Goal: Navigation & Orientation: Find specific page/section

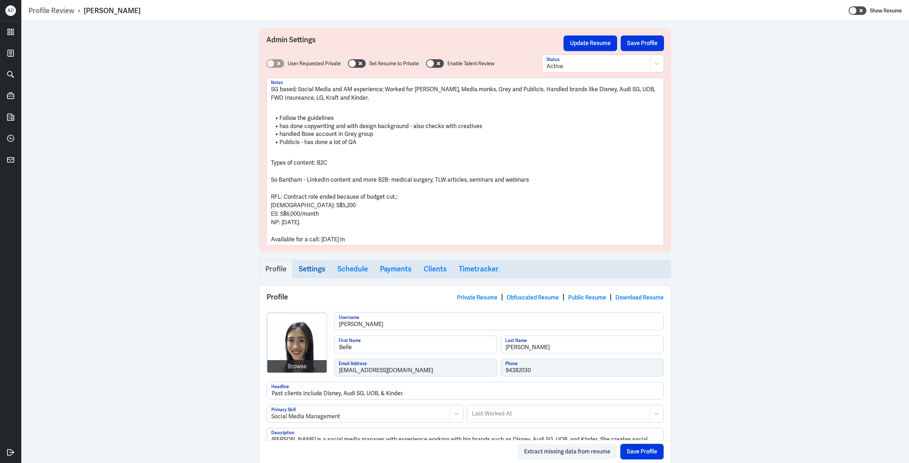
click at [323, 273] on link "Settings" at bounding box center [312, 269] width 39 height 18
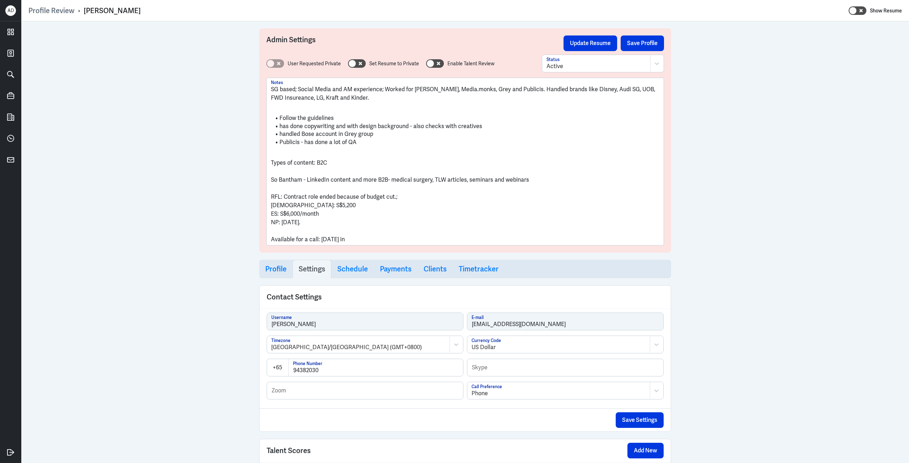
select select "20"
click at [347, 269] on h3 "Schedule" at bounding box center [352, 269] width 31 height 9
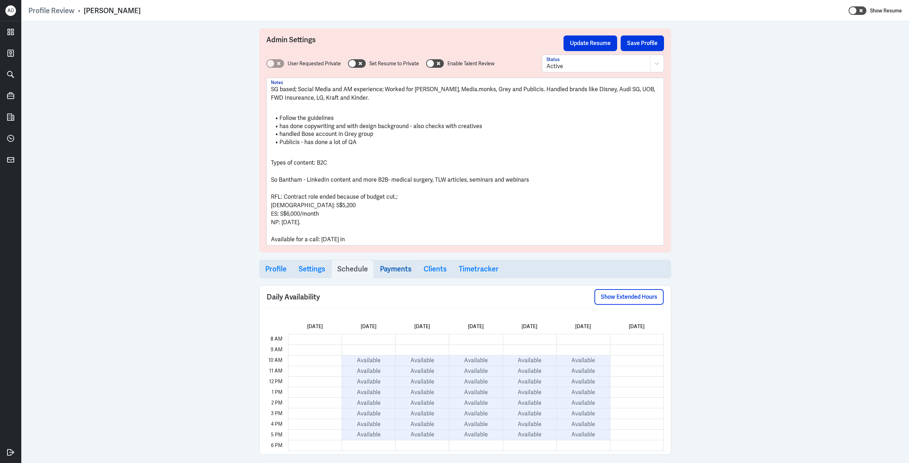
click at [380, 269] on h3 "Payments" at bounding box center [396, 269] width 32 height 9
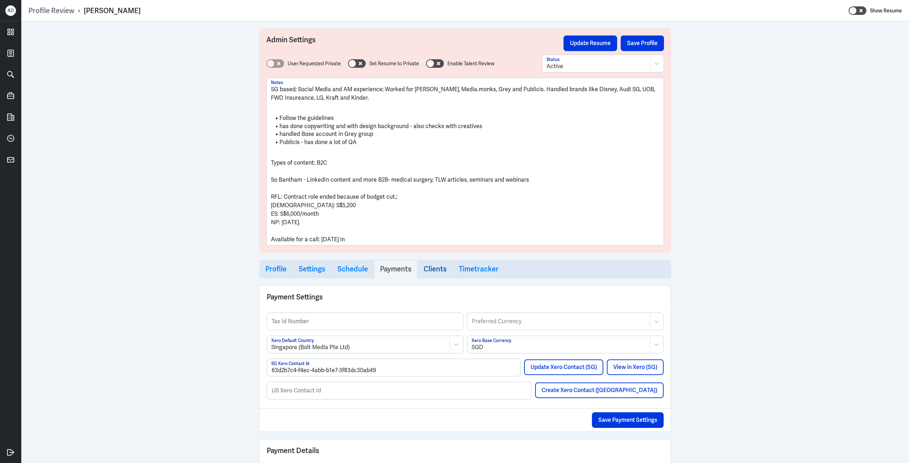
click at [433, 272] on h3 "Clients" at bounding box center [435, 269] width 23 height 9
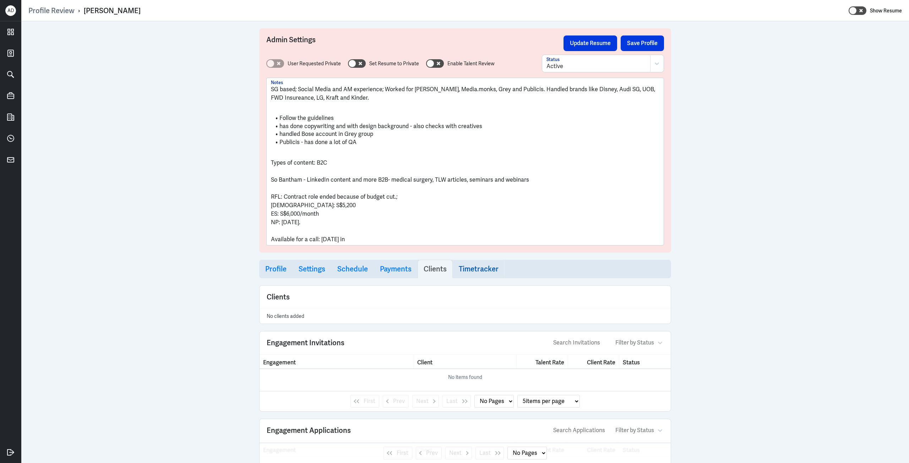
select select "1"
click at [470, 272] on h3 "Timetracker" at bounding box center [479, 269] width 40 height 9
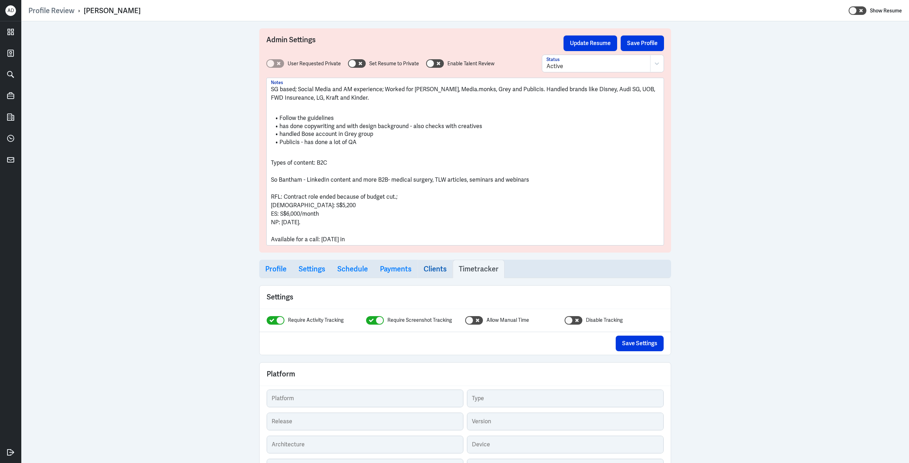
click at [428, 271] on h3 "Clients" at bounding box center [435, 269] width 23 height 9
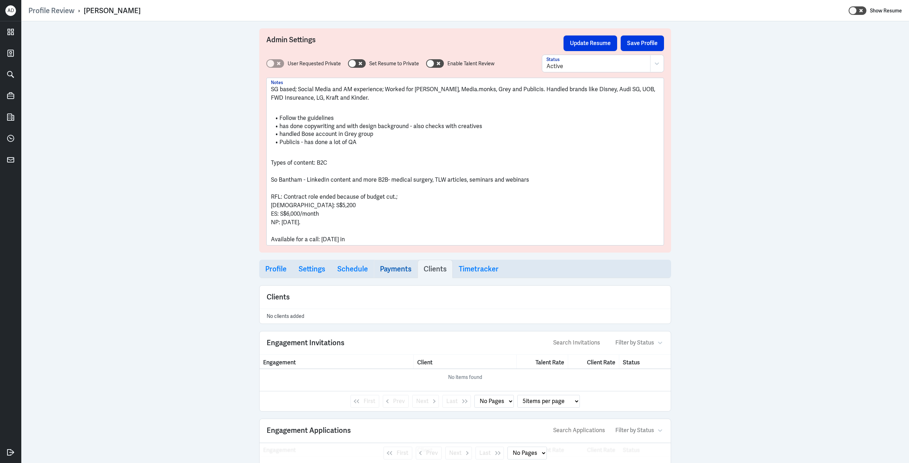
click at [408, 269] on h3 "Payments" at bounding box center [396, 269] width 32 height 9
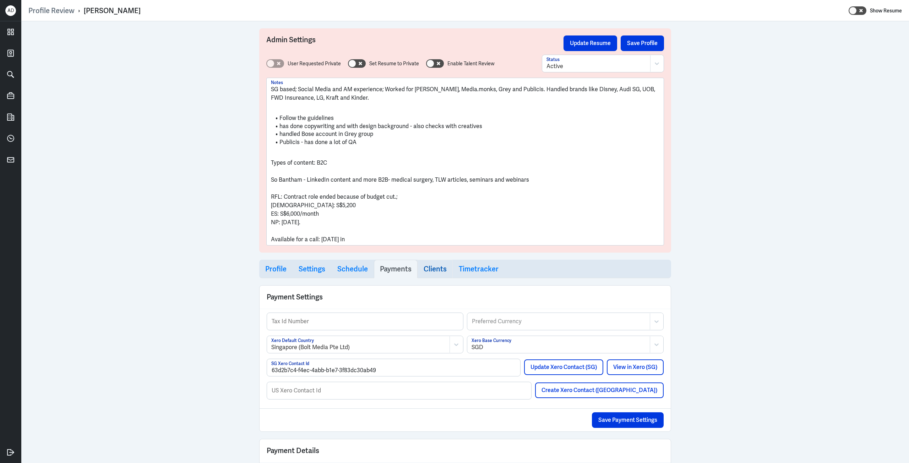
click at [434, 268] on h3 "Clients" at bounding box center [435, 269] width 23 height 9
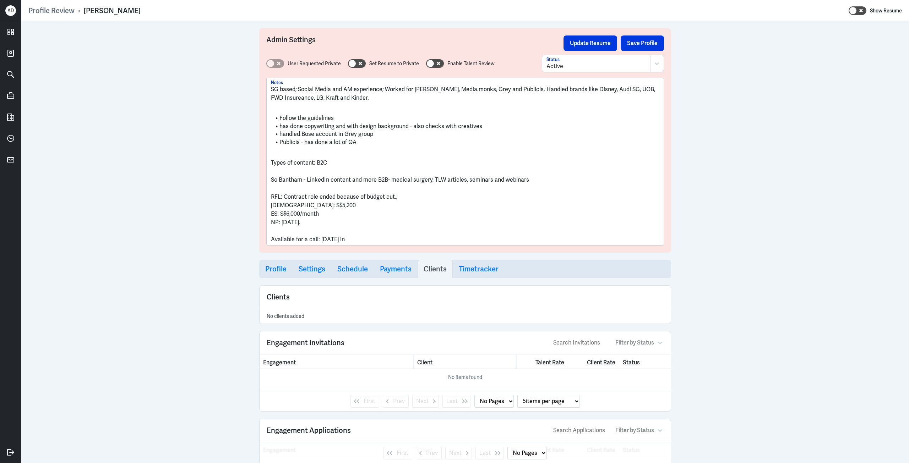
select select "1"
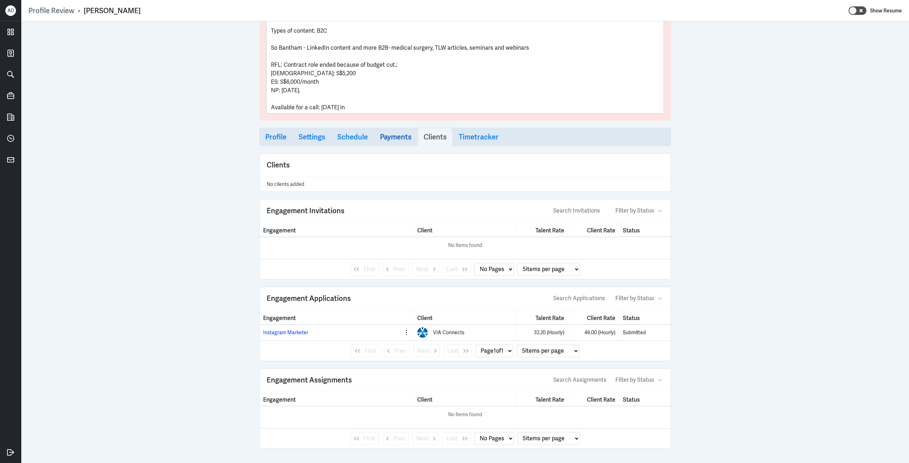
click at [388, 139] on h3 "Payments" at bounding box center [396, 137] width 32 height 9
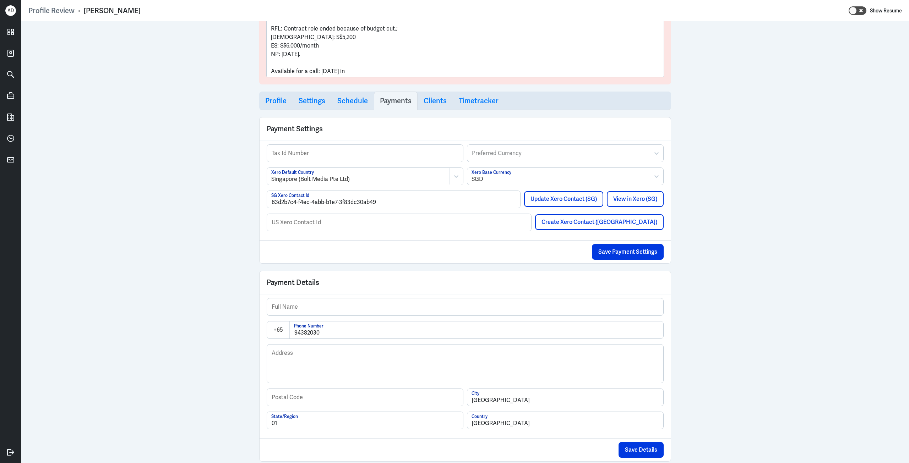
scroll to position [168, 0]
click at [348, 105] on h3 "Schedule" at bounding box center [352, 101] width 31 height 9
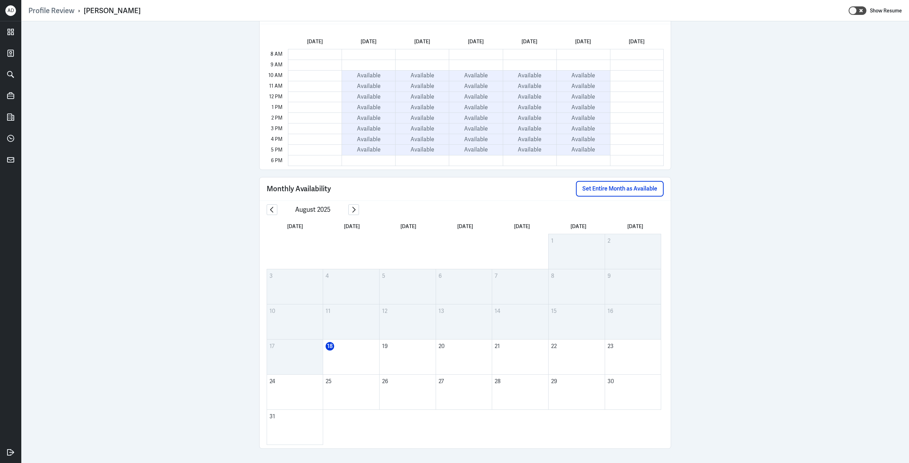
scroll to position [72, 0]
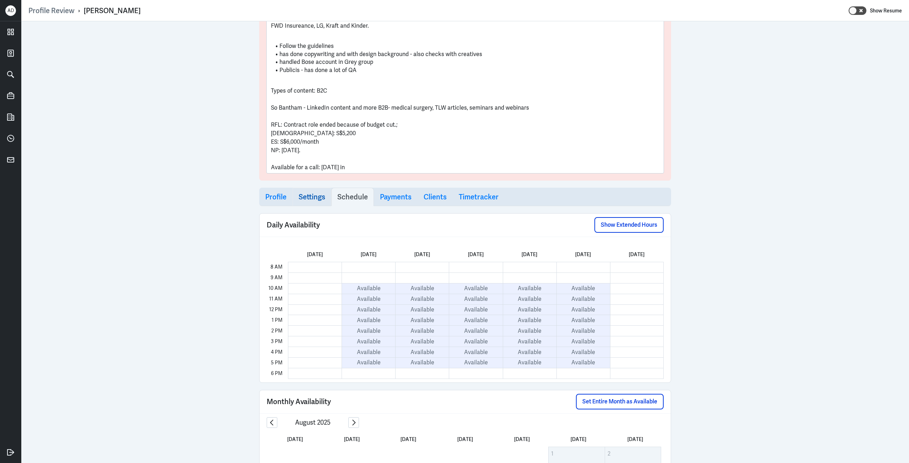
click at [313, 196] on h3 "Settings" at bounding box center [312, 197] width 27 height 9
select select "20"
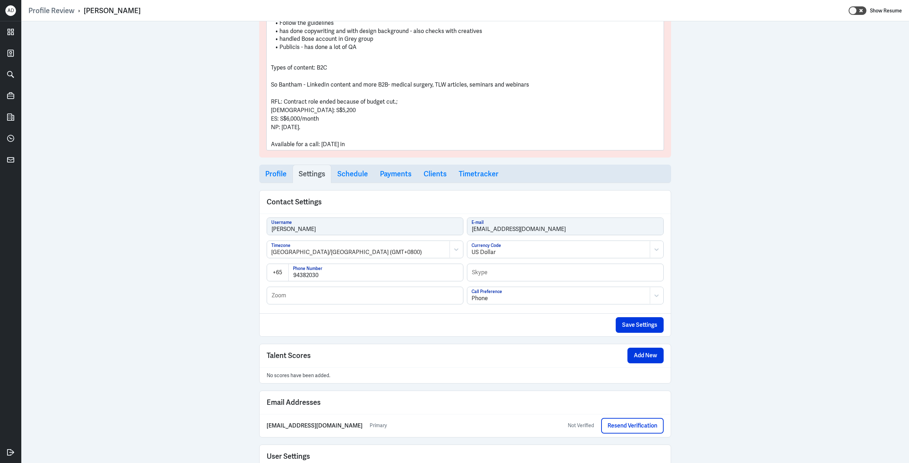
scroll to position [1, 0]
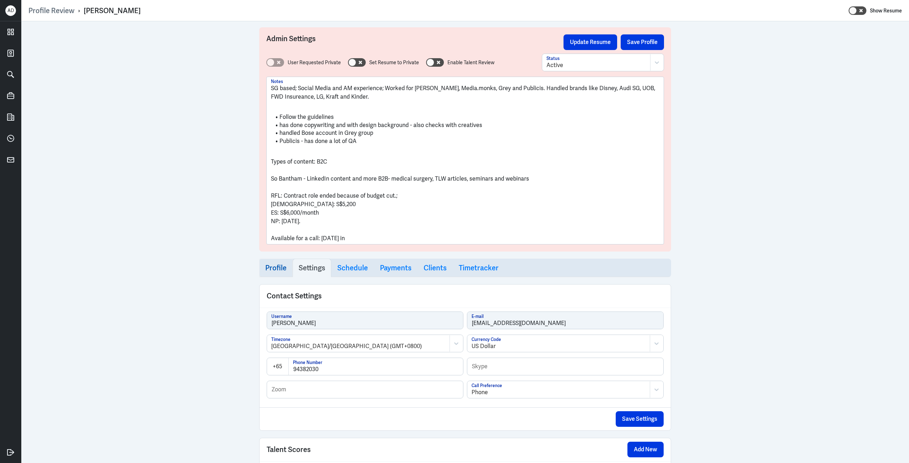
click at [276, 267] on h3 "Profile" at bounding box center [275, 268] width 21 height 9
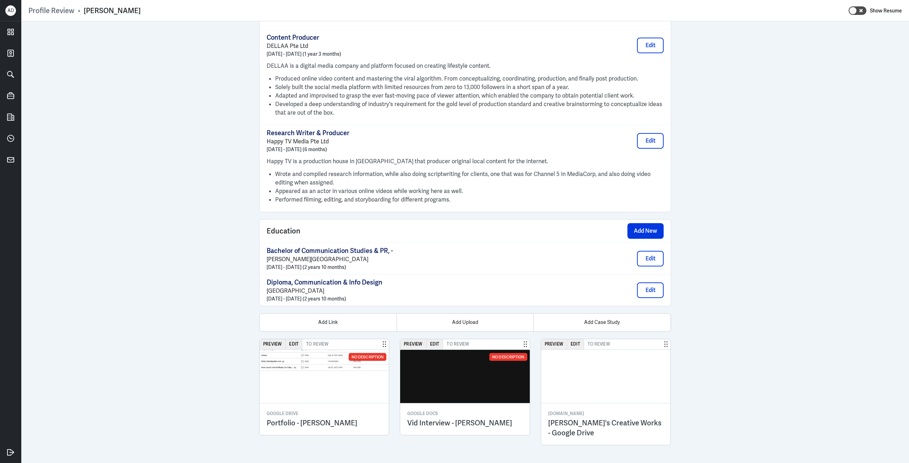
scroll to position [914, 0]
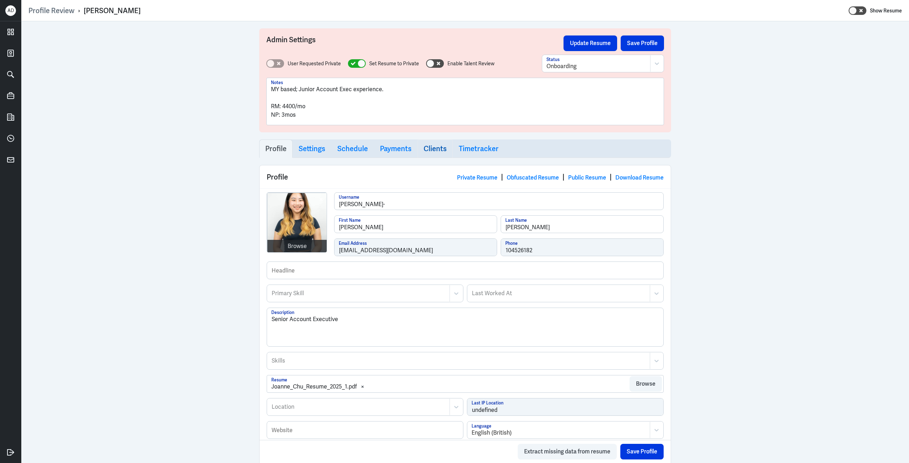
click at [429, 154] on link "Clients" at bounding box center [435, 149] width 35 height 18
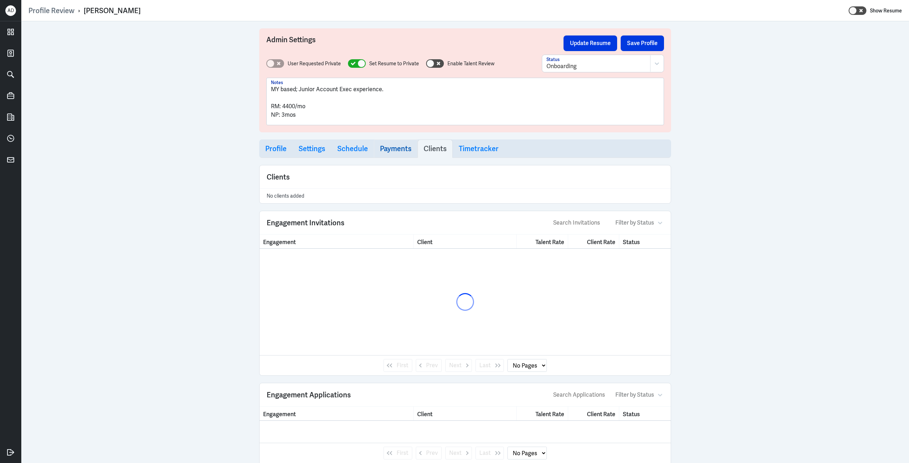
select select "1"
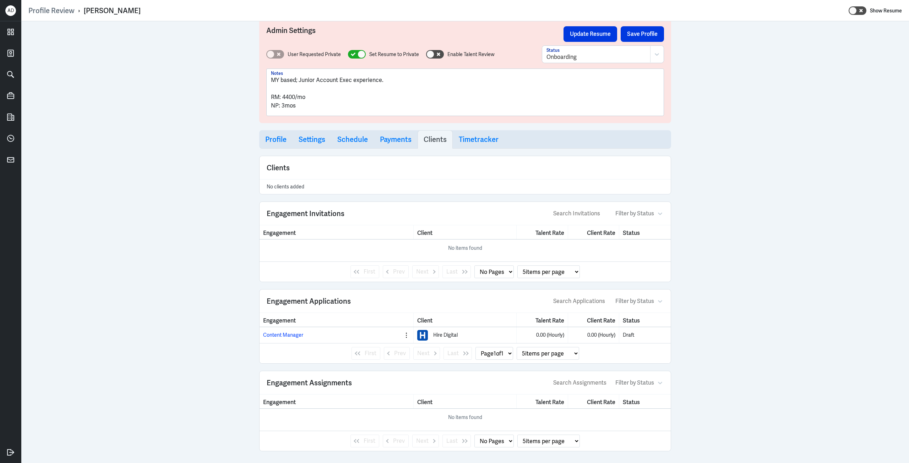
scroll to position [12, 0]
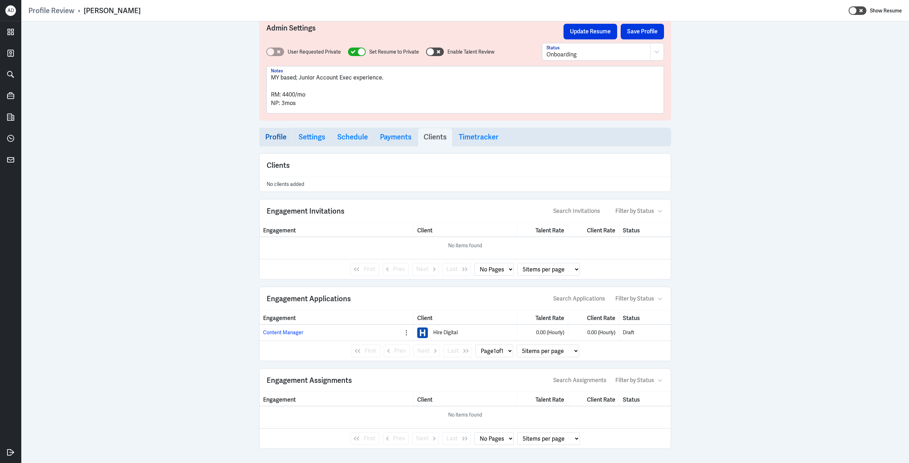
click at [272, 140] on h3 "Profile" at bounding box center [275, 137] width 21 height 9
